Goal: Task Accomplishment & Management: Manage account settings

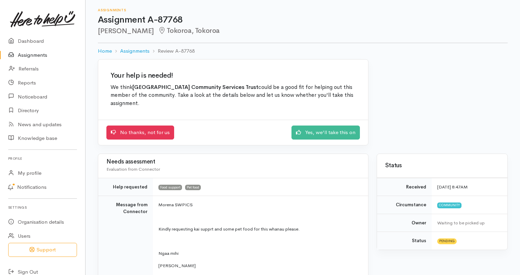
scroll to position [137, 0]
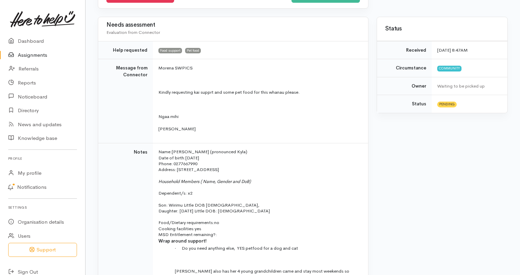
click at [34, 55] on link "Assignments" at bounding box center [42, 55] width 85 height 14
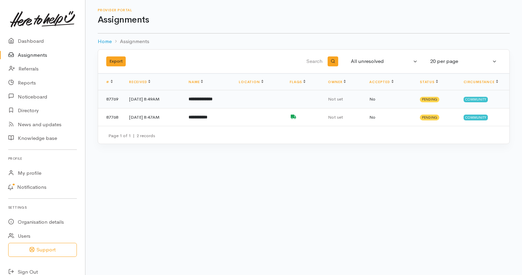
click at [205, 103] on td "**********" at bounding box center [208, 99] width 50 height 18
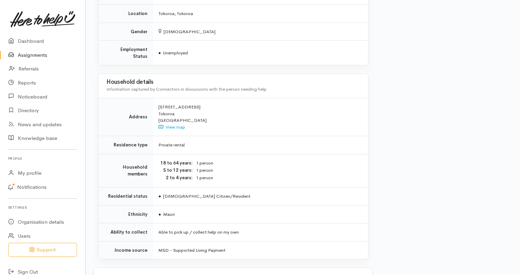
scroll to position [467, 0]
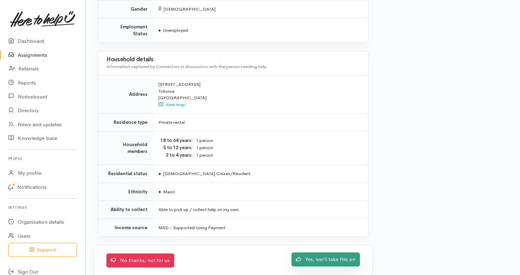
click at [345, 252] on link "Yes, we'll take this on" at bounding box center [325, 259] width 68 height 14
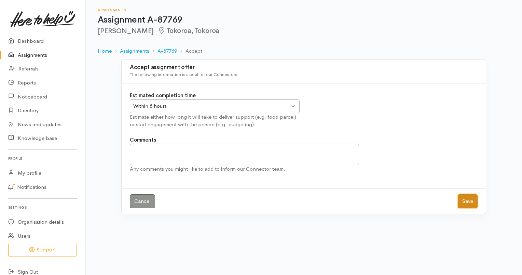
click at [469, 199] on button "Save" at bounding box center [468, 201] width 20 height 14
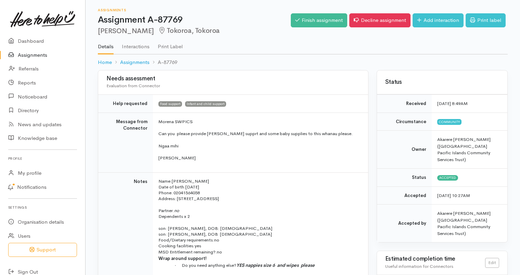
click at [33, 54] on link "Assignments" at bounding box center [42, 55] width 85 height 14
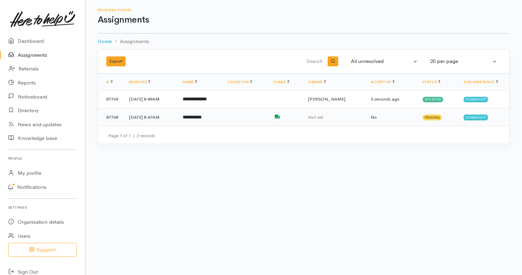
click at [200, 117] on b "**********" at bounding box center [192, 117] width 19 height 4
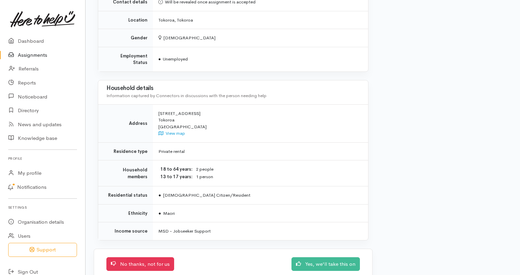
scroll to position [551, 0]
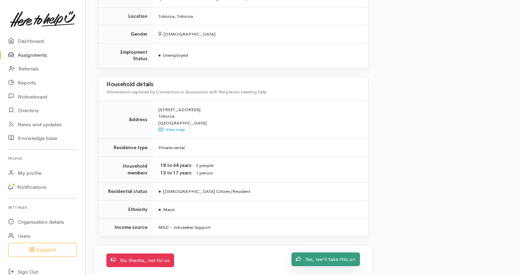
click at [316, 252] on link "Yes, we'll take this on" at bounding box center [325, 259] width 68 height 14
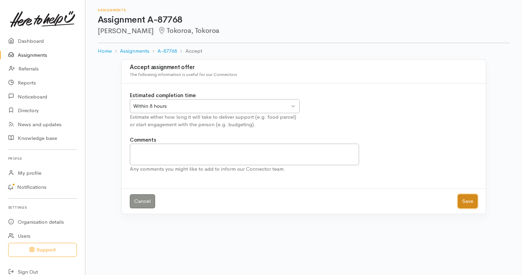
click at [473, 202] on button "Save" at bounding box center [468, 201] width 20 height 14
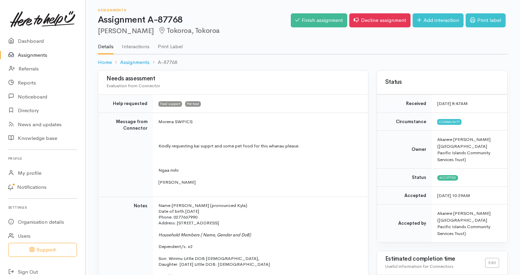
click at [27, 58] on link "Assignments" at bounding box center [42, 55] width 85 height 14
